Goal: Navigation & Orientation: Go to known website

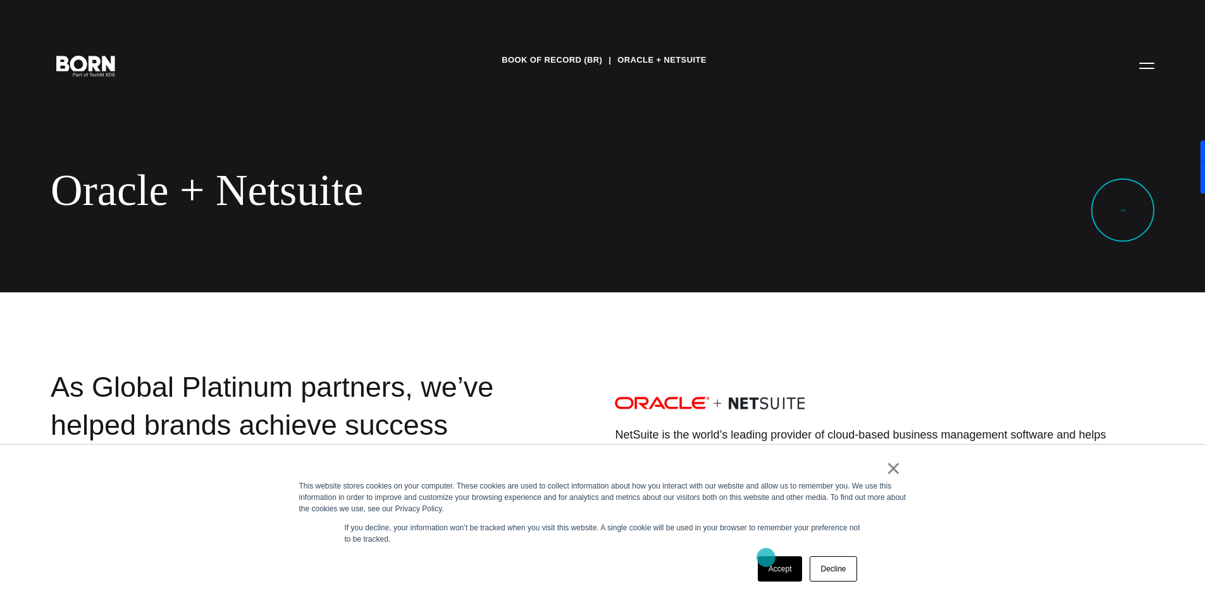
click at [774, 562] on link "Accept" at bounding box center [780, 568] width 45 height 25
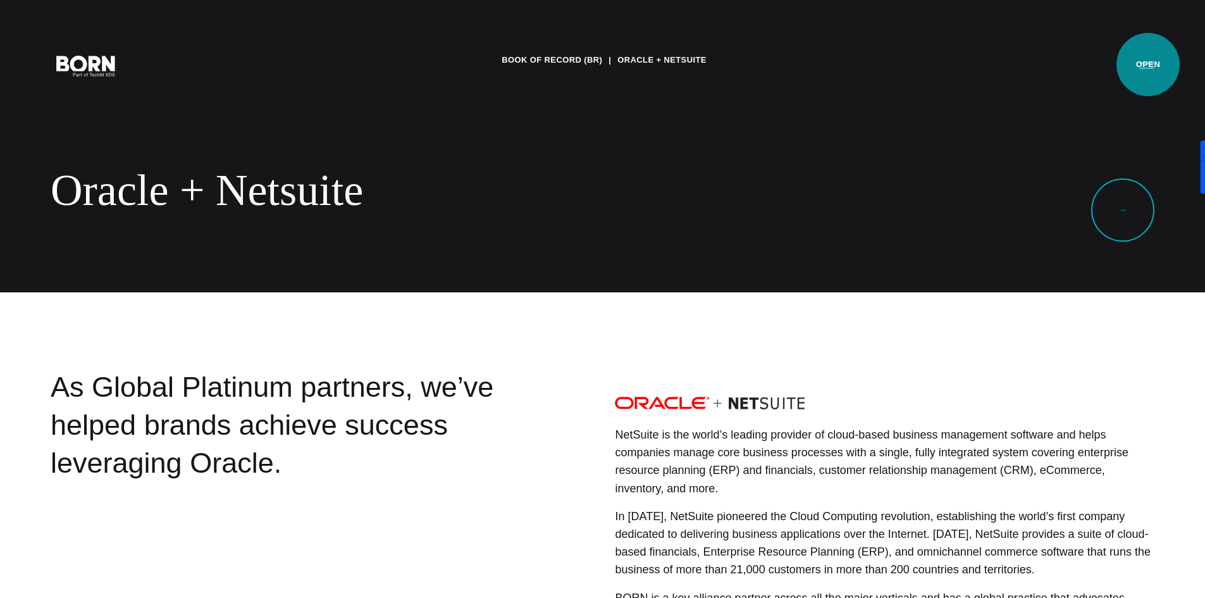
click at [1148, 65] on button "Primary Menu" at bounding box center [1147, 65] width 30 height 27
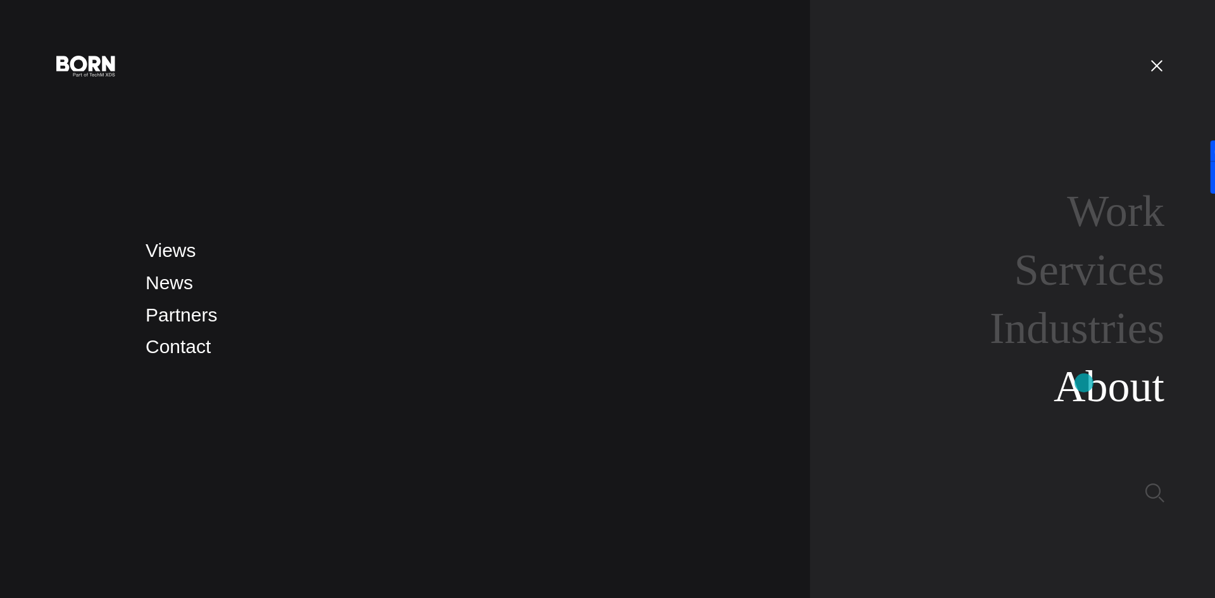
click at [1084, 383] on link "About" at bounding box center [1108, 386] width 111 height 49
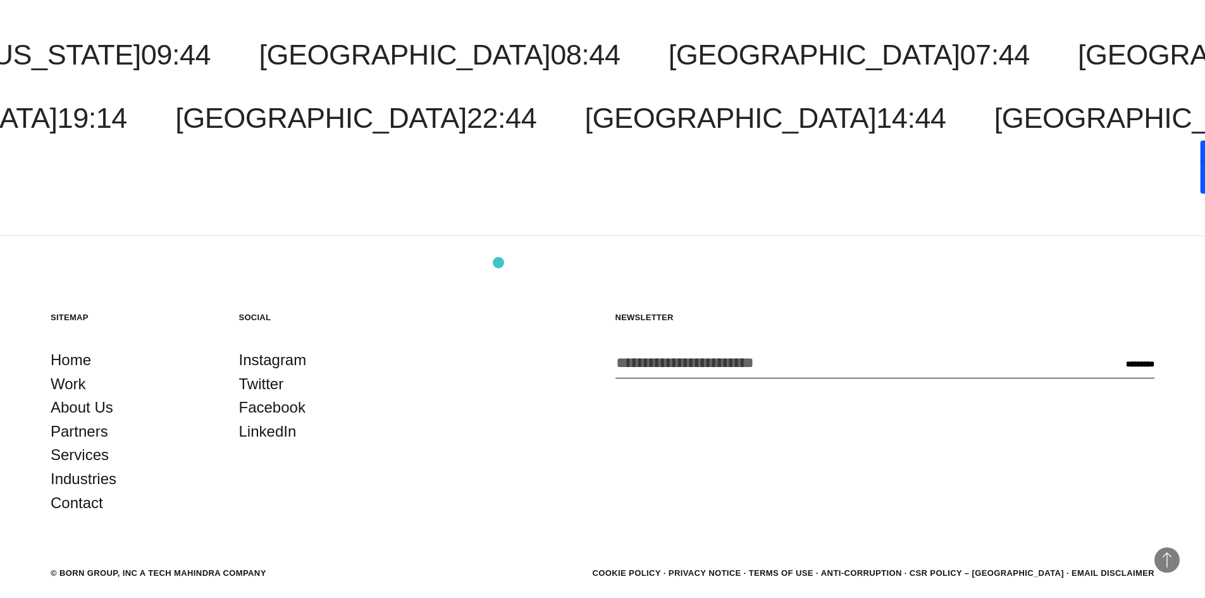
scroll to position [4862, 0]
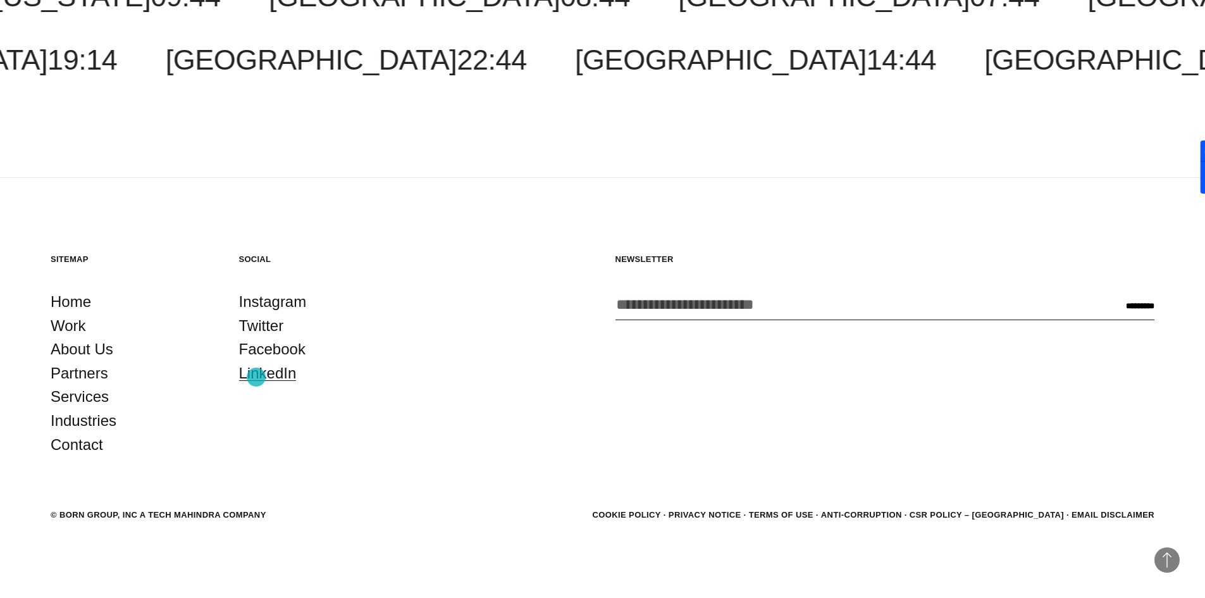
click at [257, 377] on link "LinkedIn" at bounding box center [268, 373] width 58 height 24
